Goal: Task Accomplishment & Management: Use online tool/utility

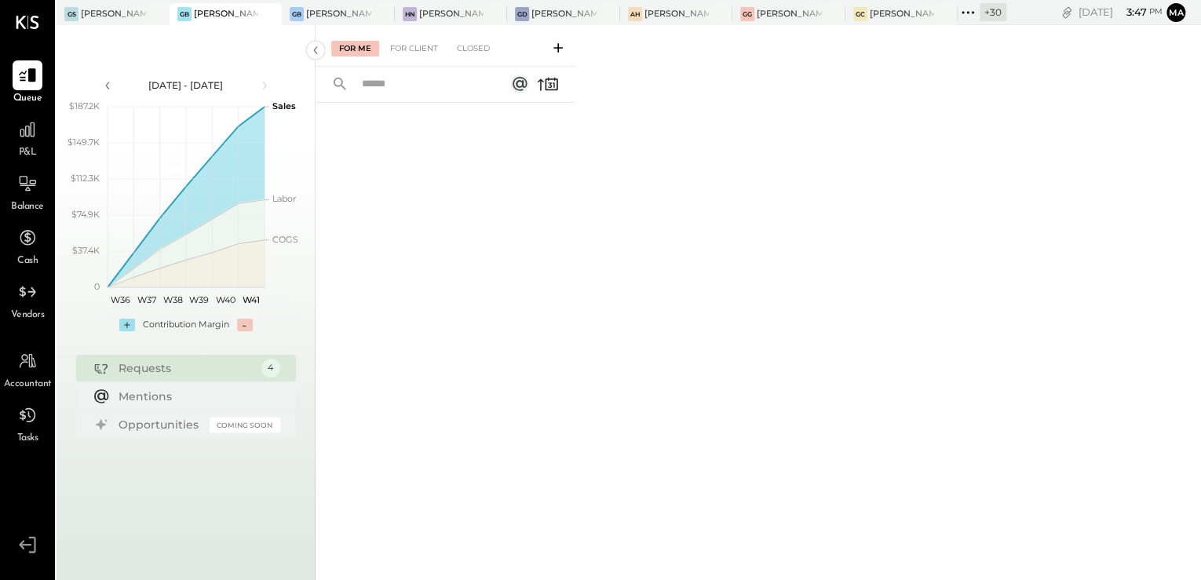
click at [965, 10] on icon at bounding box center [968, 12] width 20 height 20
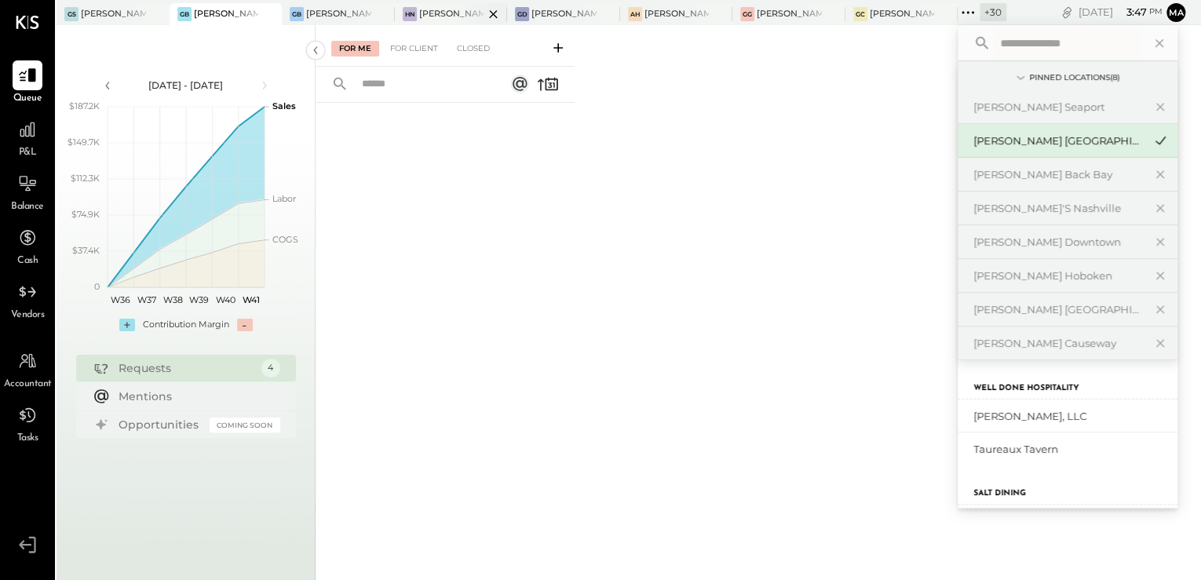
click at [455, 16] on div at bounding box center [479, 13] width 55 height 21
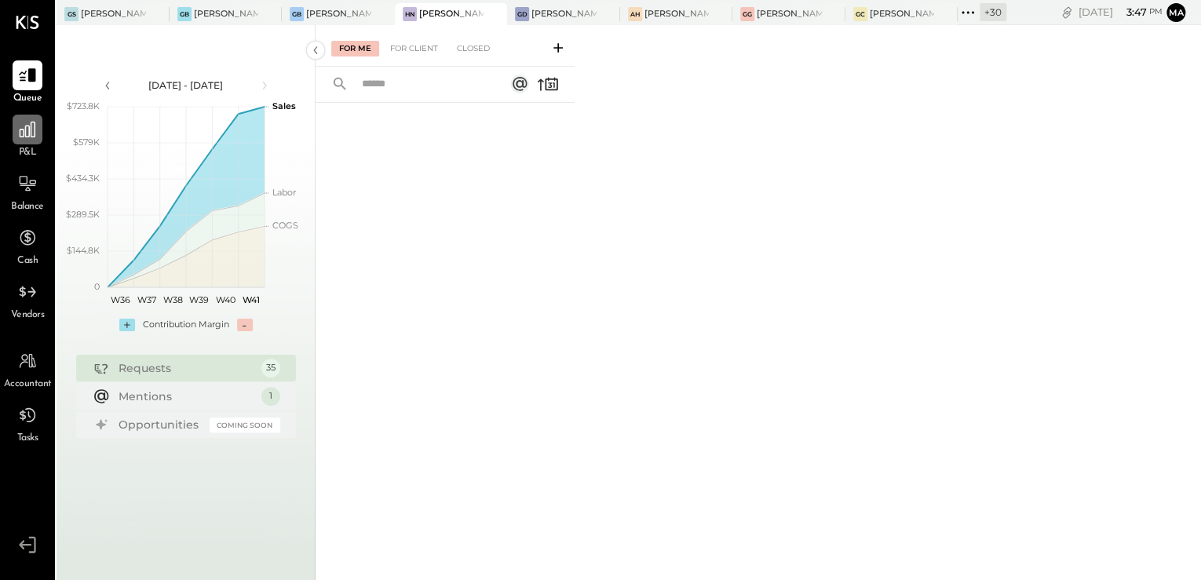
click at [23, 144] on div at bounding box center [28, 130] width 30 height 30
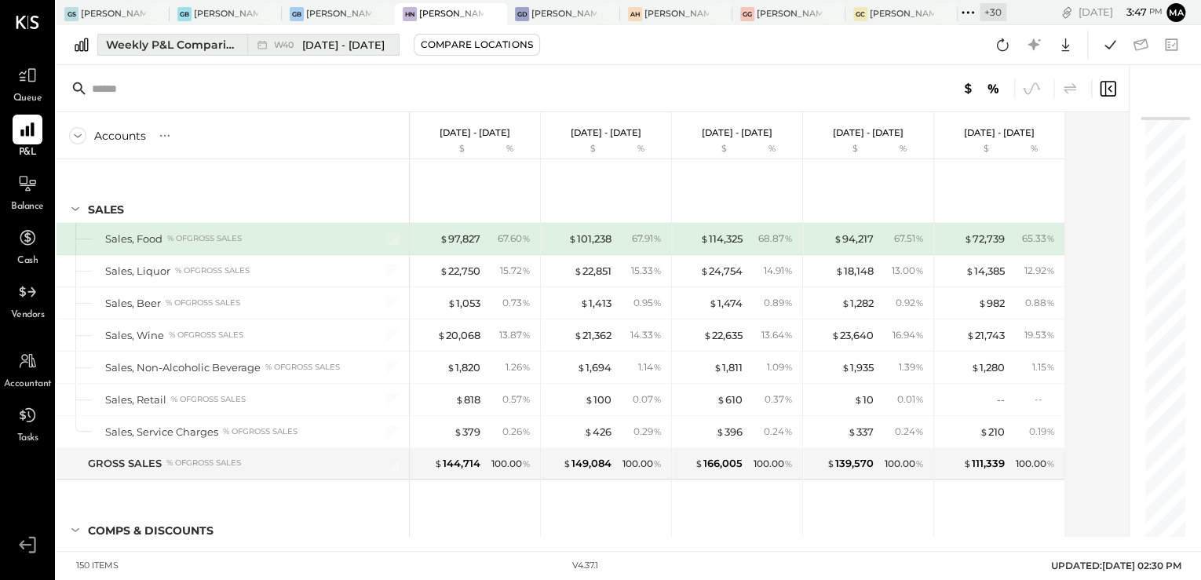
click at [191, 42] on div "Weekly P&L Comparison" at bounding box center [172, 45] width 132 height 16
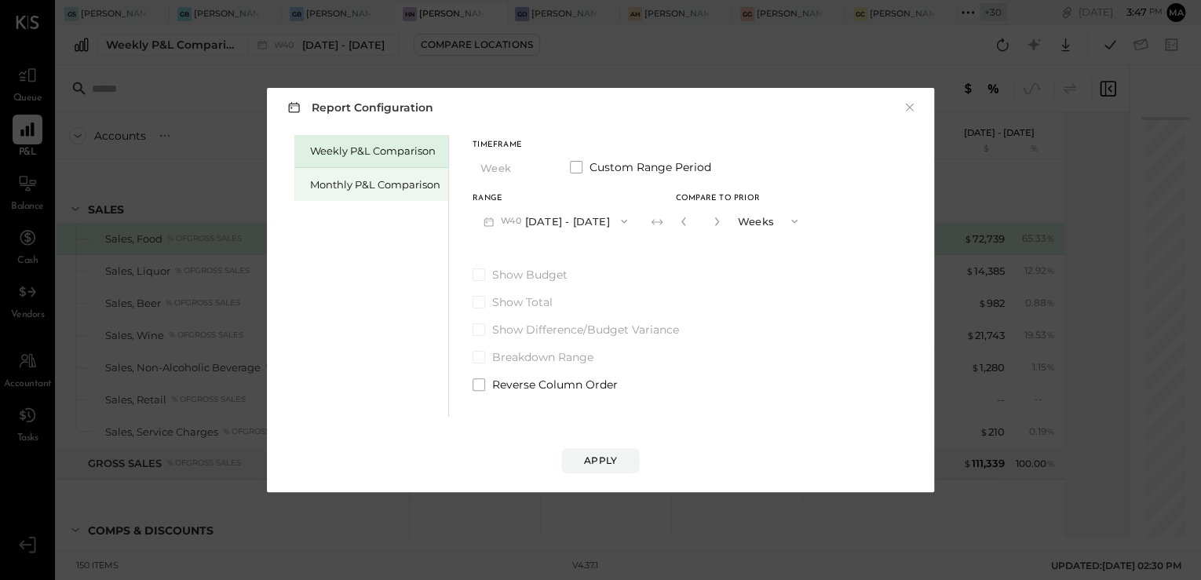
click at [367, 186] on div "Monthly P&L Comparison" at bounding box center [375, 184] width 130 height 15
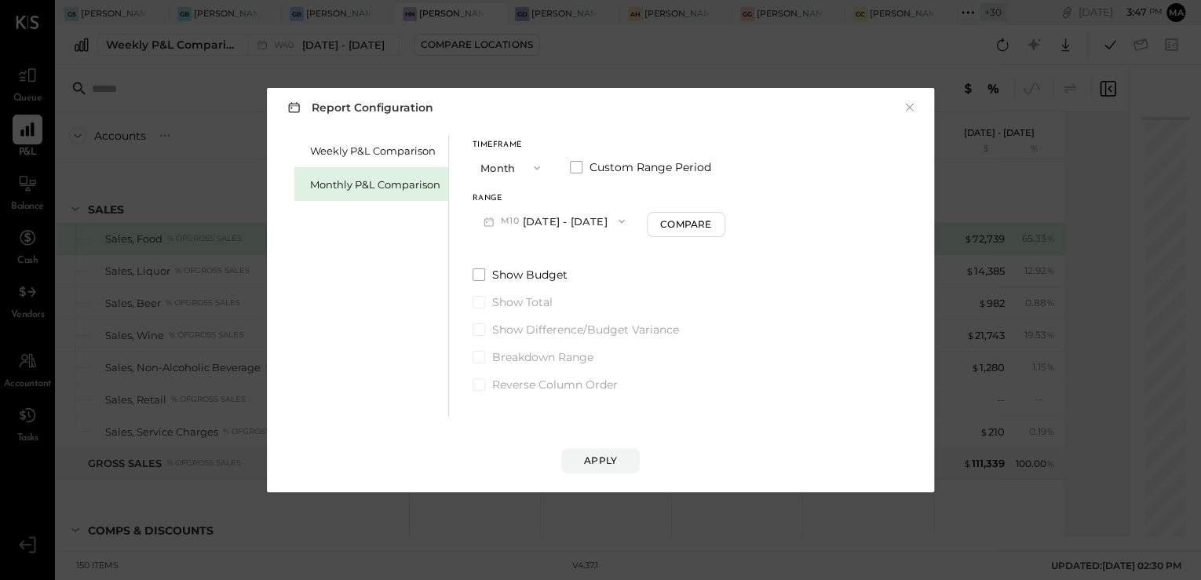
click at [542, 220] on button "M10 [DATE] - [DATE]" at bounding box center [554, 221] width 163 height 29
drag, startPoint x: 556, startPoint y: 258, endPoint x: 562, endPoint y: 302, distance: 45.2
click at [556, 258] on span "[DATE] - [DATE]" at bounding box center [549, 256] width 75 height 13
click at [597, 449] on button "Apply" at bounding box center [600, 460] width 79 height 25
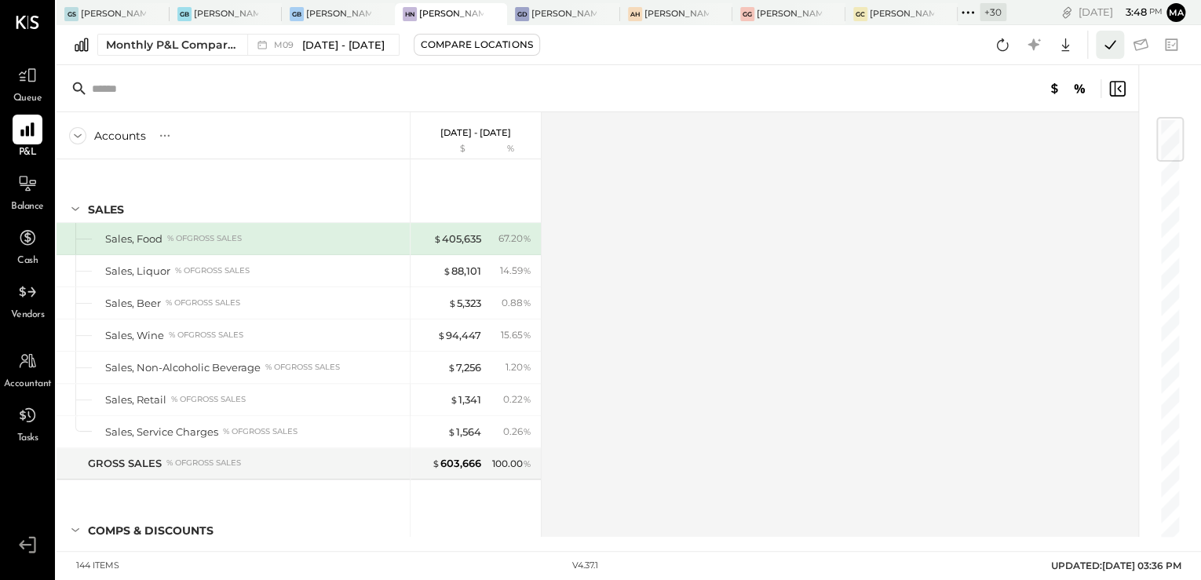
click at [1111, 46] on icon at bounding box center [1110, 44] width 11 height 9
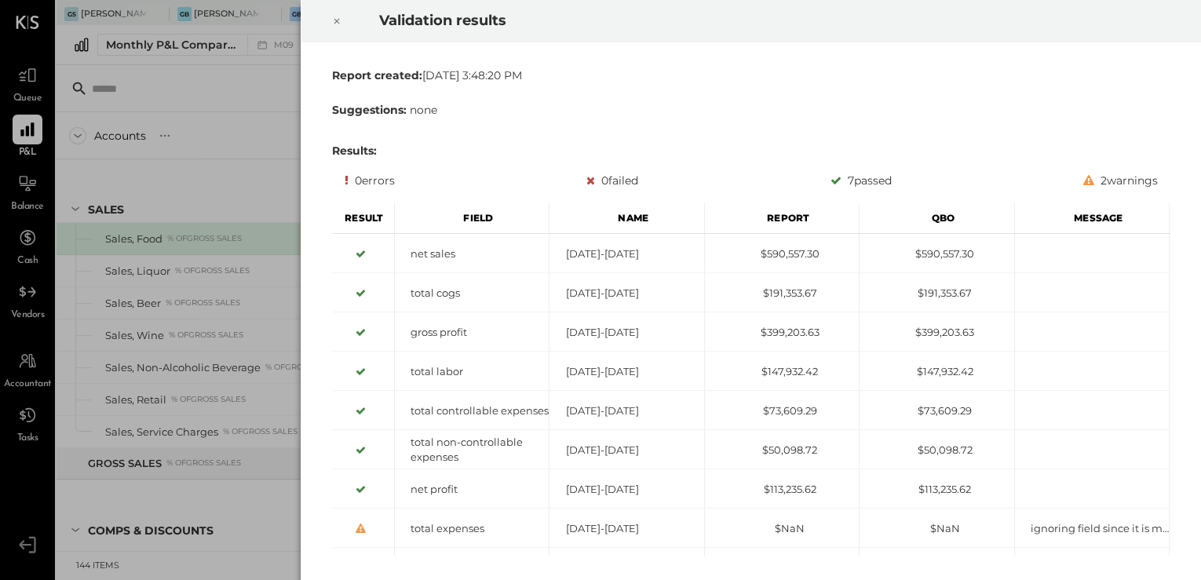
click at [334, 17] on icon at bounding box center [336, 21] width 9 height 19
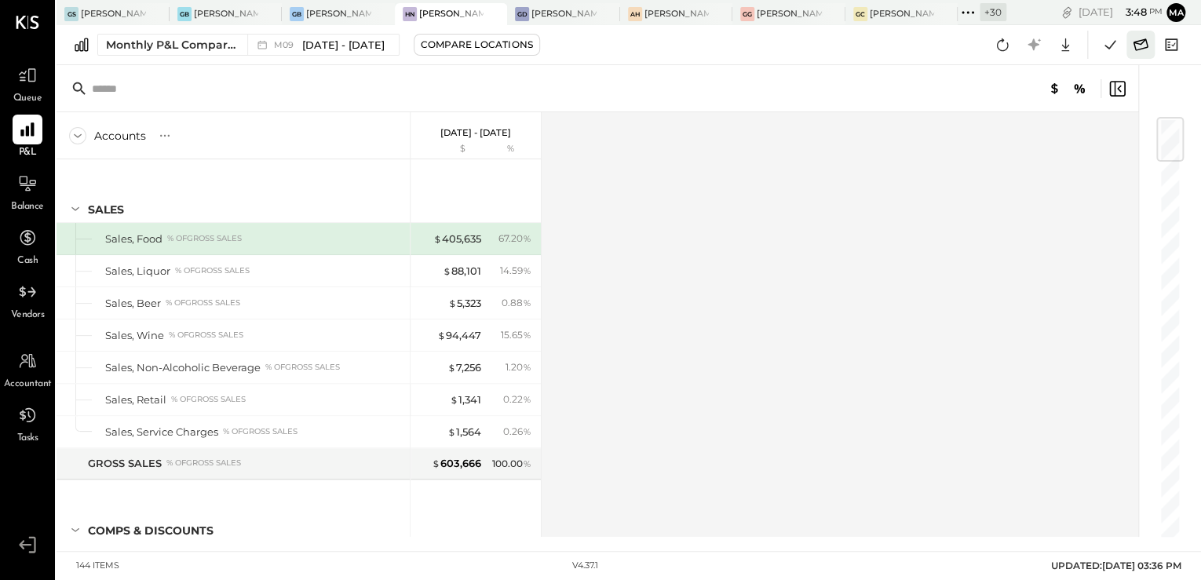
click at [1135, 45] on icon at bounding box center [1141, 45] width 20 height 20
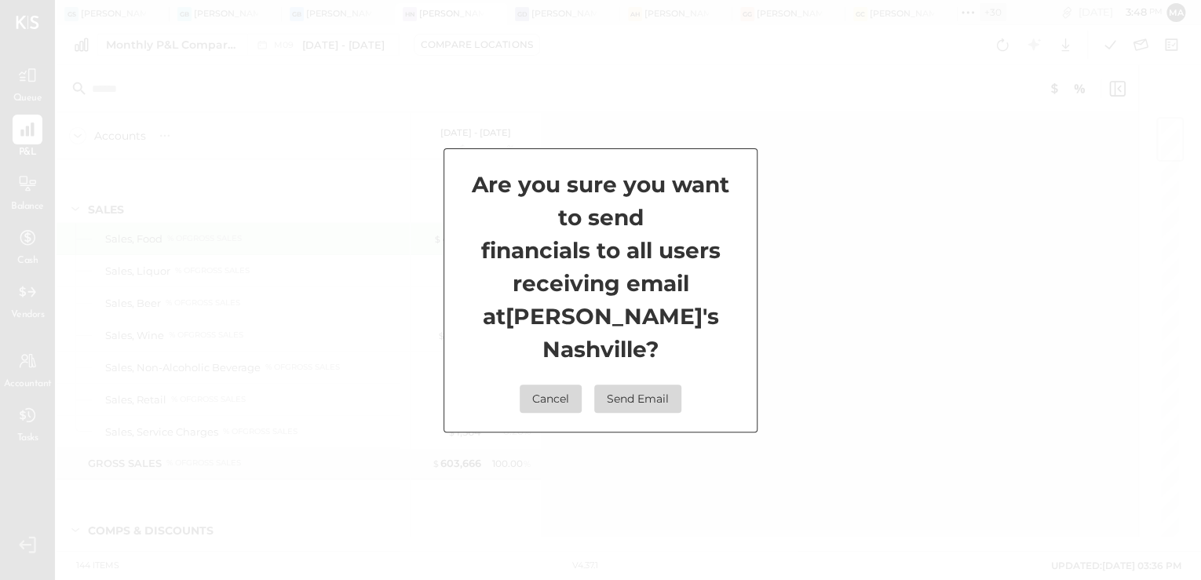
drag, startPoint x: 643, startPoint y: 382, endPoint x: 688, endPoint y: 349, distance: 56.1
click at [642, 385] on button "Send Email" at bounding box center [637, 399] width 87 height 28
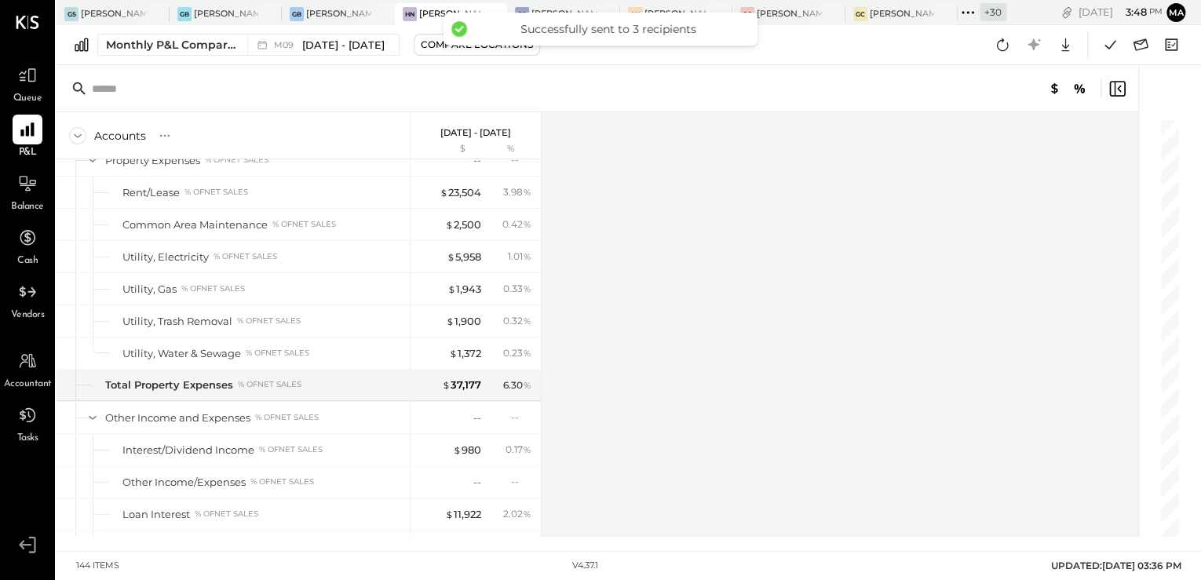
scroll to position [3789, 0]
